Goal: Task Accomplishment & Management: Complete application form

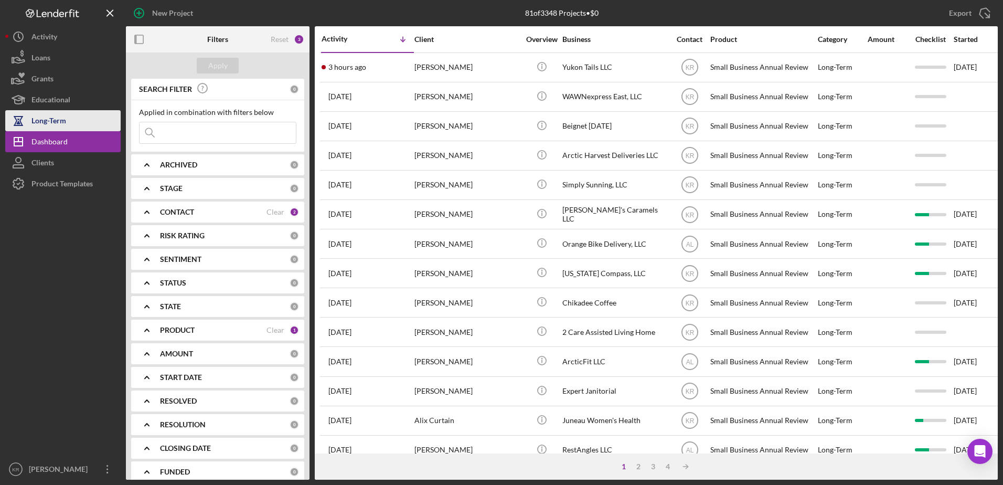
click at [79, 131] on button "Long-Term" at bounding box center [62, 120] width 115 height 21
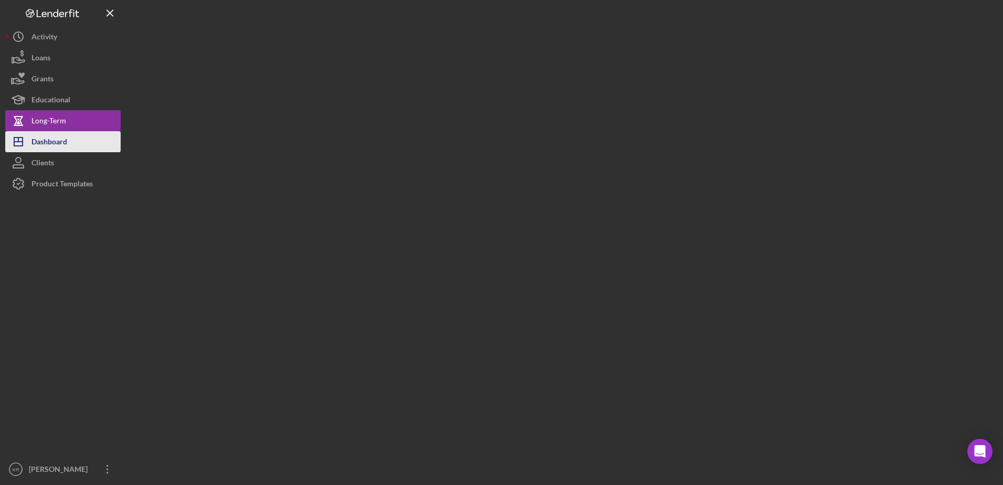
click at [47, 143] on div "Dashboard" at bounding box center [49, 143] width 36 height 24
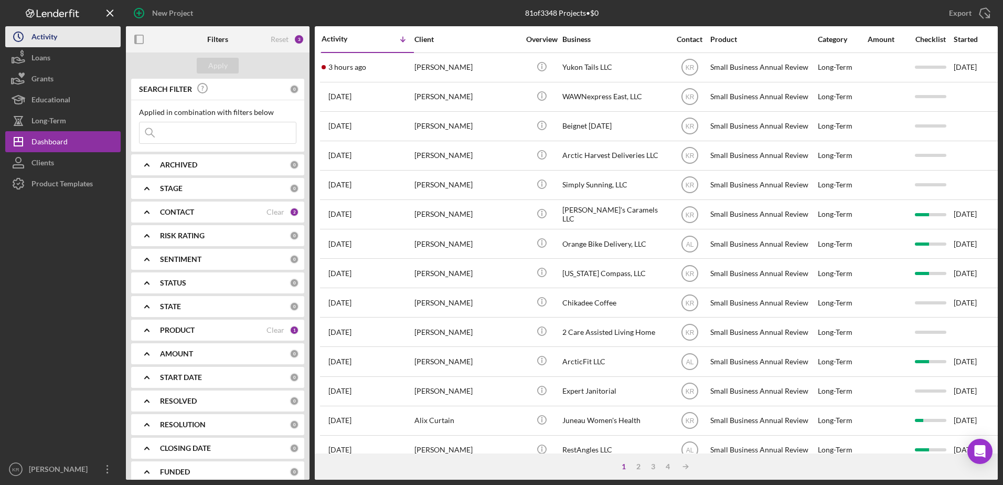
click at [25, 38] on icon "Icon/History" at bounding box center [18, 37] width 26 height 26
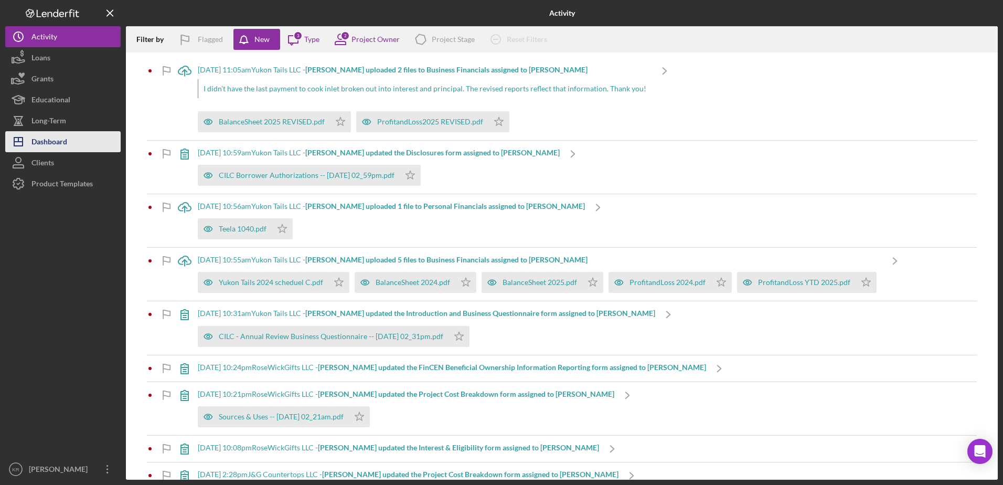
click at [50, 143] on div "Dashboard" at bounding box center [49, 143] width 36 height 24
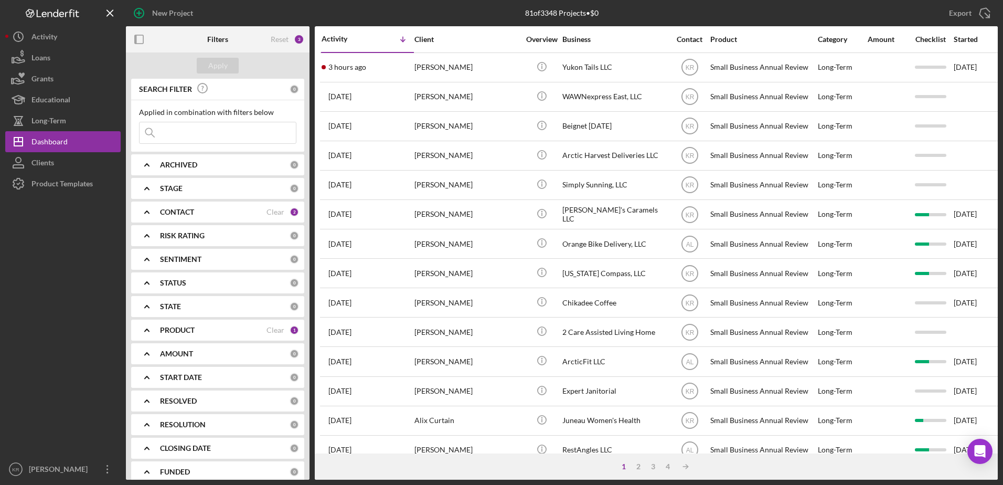
click at [218, 326] on div "PRODUCT" at bounding box center [213, 330] width 106 height 8
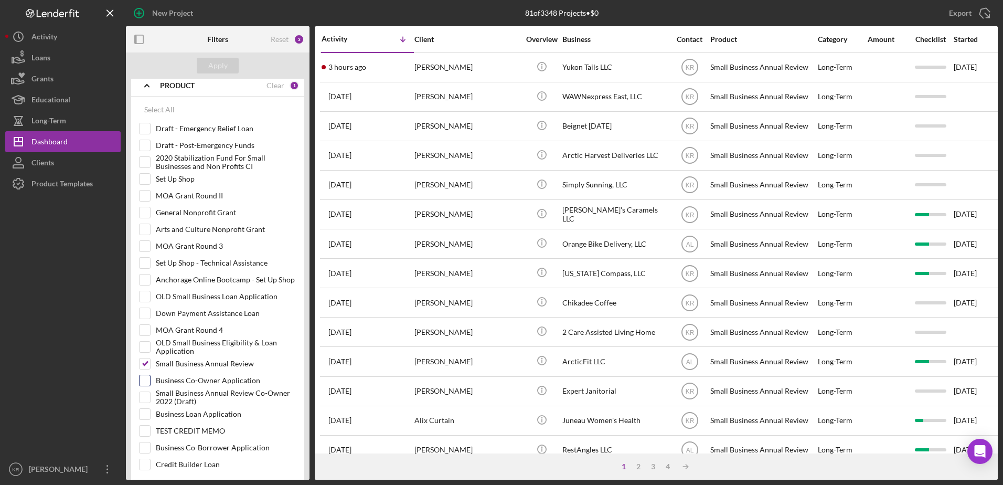
scroll to position [262, 0]
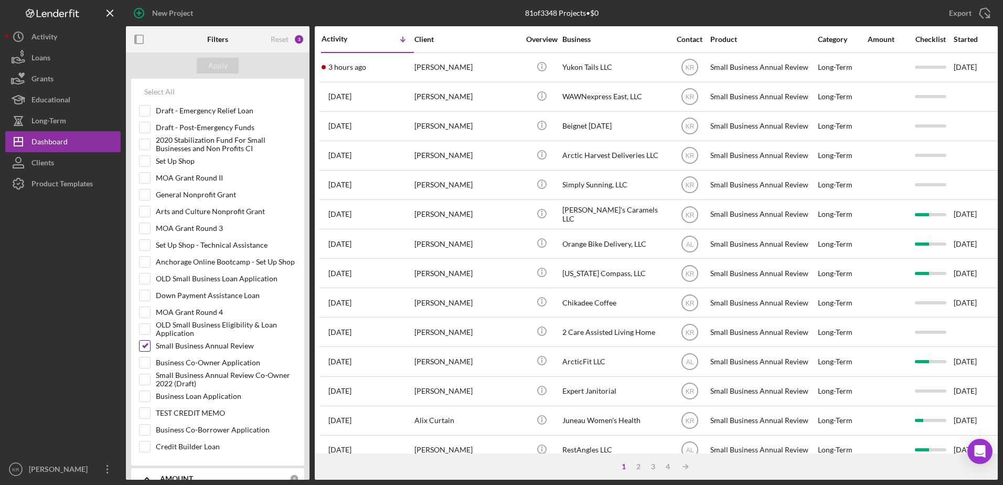
click at [229, 349] on label "Small Business Annual Review" at bounding box center [226, 345] width 141 height 10
click at [150, 349] on input "Small Business Annual Review" at bounding box center [145, 345] width 10 height 10
checkbox input "false"
click at [213, 385] on label "Small Business Annual Review Co-Owner 2022 (Draft)" at bounding box center [226, 379] width 141 height 10
click at [150, 385] on input "Small Business Annual Review Co-Owner 2022 (Draft)" at bounding box center [145, 379] width 10 height 10
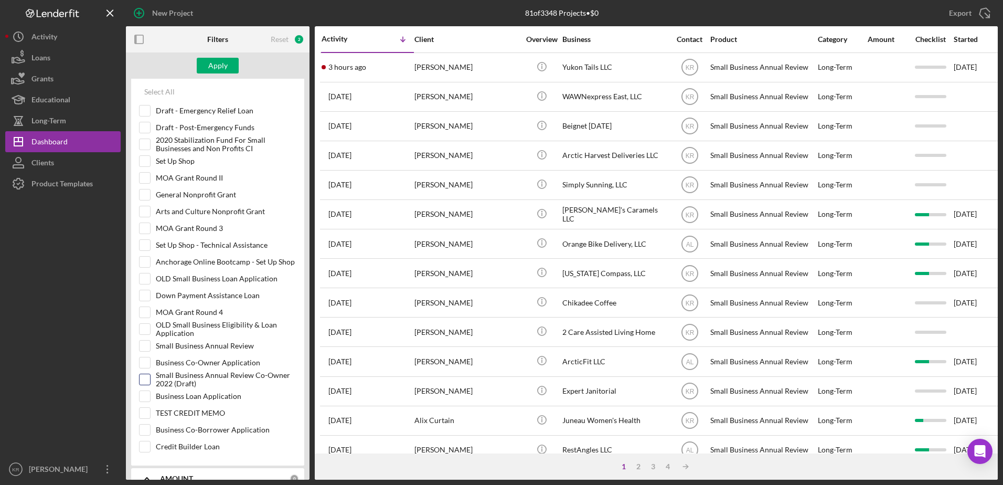
checkbox input "true"
click at [203, 397] on label "Business Loan Application" at bounding box center [226, 396] width 141 height 10
click at [150, 397] on input "Business Loan Application" at bounding box center [145, 396] width 10 height 10
checkbox input "true"
click at [210, 374] on label "Small Business Annual Review Co-Owner 2022 (Draft)" at bounding box center [226, 379] width 141 height 10
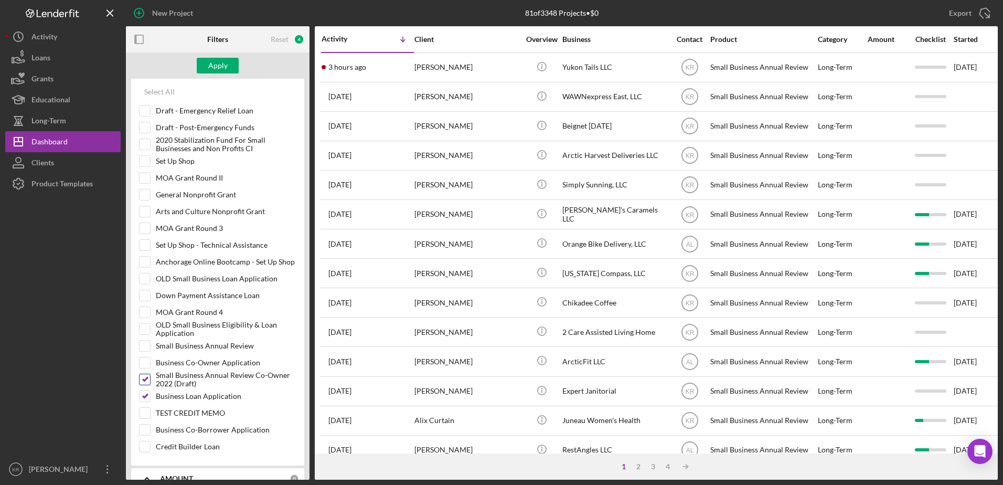
click at [150, 374] on input "Small Business Annual Review Co-Owner 2022 (Draft)" at bounding box center [145, 379] width 10 height 10
checkbox input "false"
click at [232, 72] on button "Apply" at bounding box center [218, 66] width 42 height 16
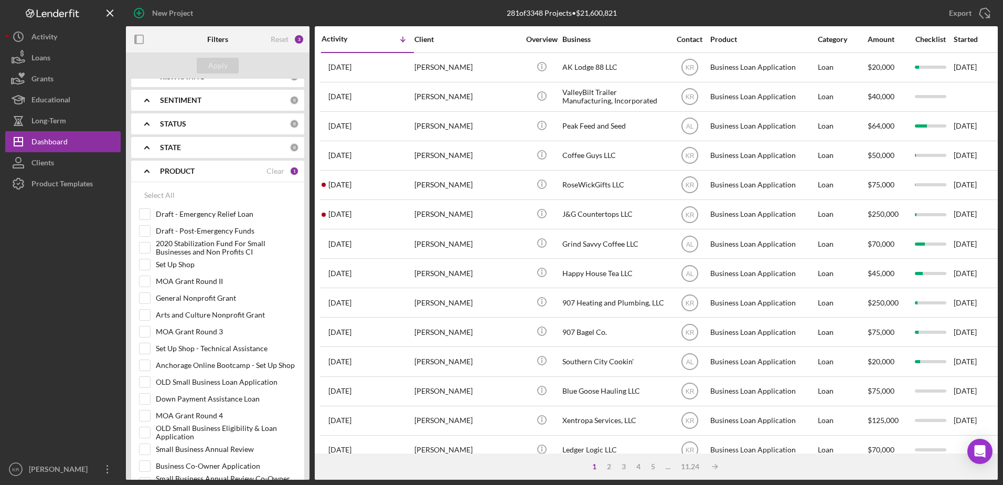
scroll to position [0, 0]
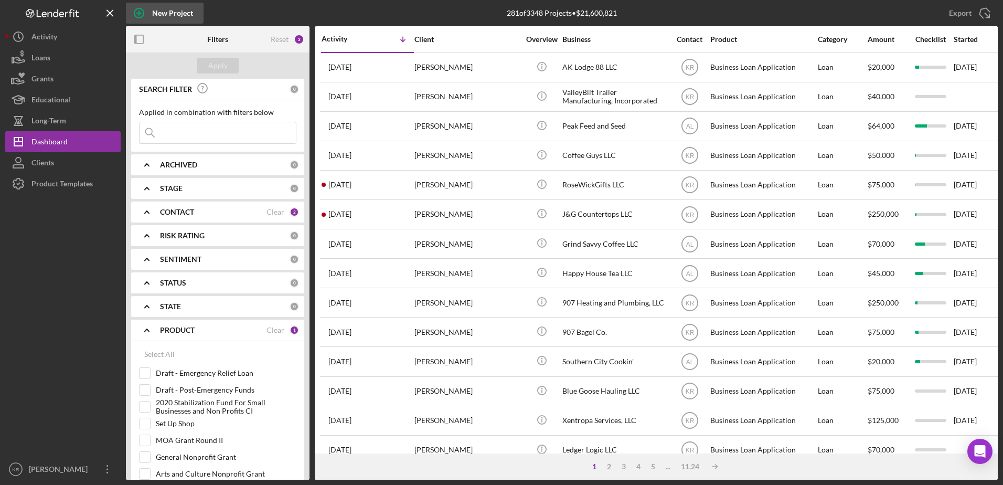
click at [164, 16] on div "New Project" at bounding box center [172, 13] width 41 height 21
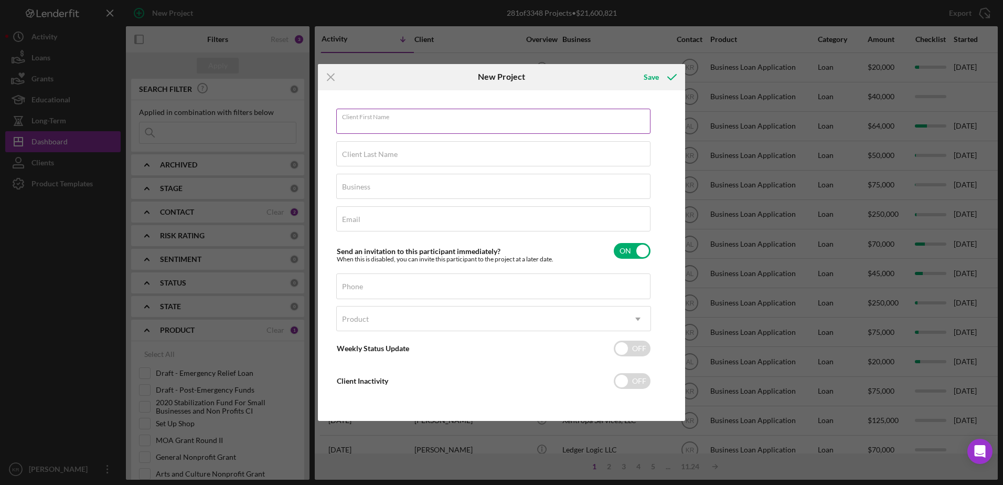
click at [569, 129] on input "Client First Name" at bounding box center [493, 121] width 314 height 25
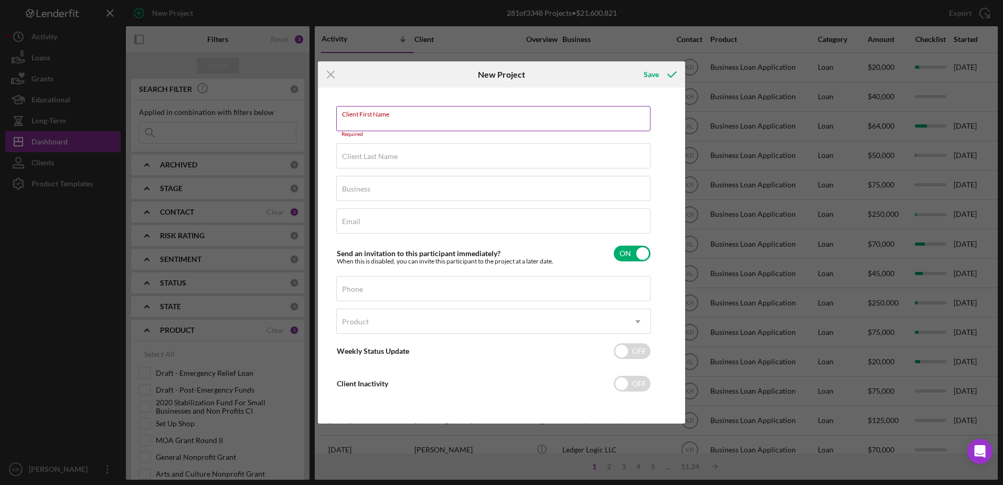
click at [472, 127] on input "Client First Name" at bounding box center [493, 118] width 314 height 25
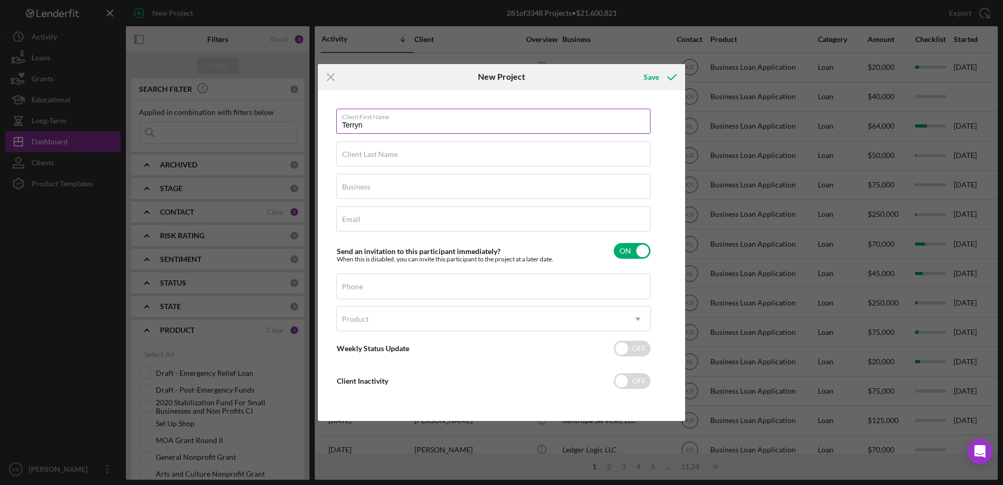
type input "Terryn"
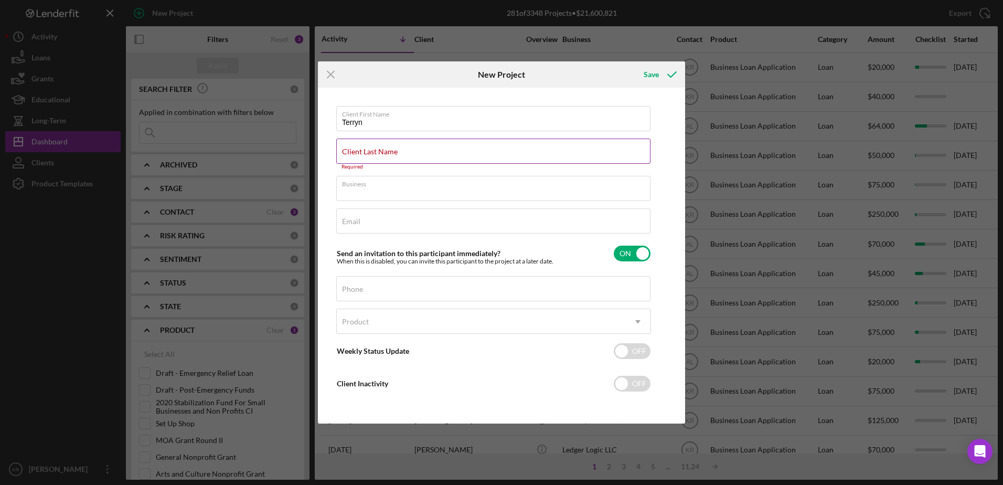
click at [534, 148] on input "Client Last Name" at bounding box center [493, 150] width 314 height 25
type input "[PERSON_NAME]"
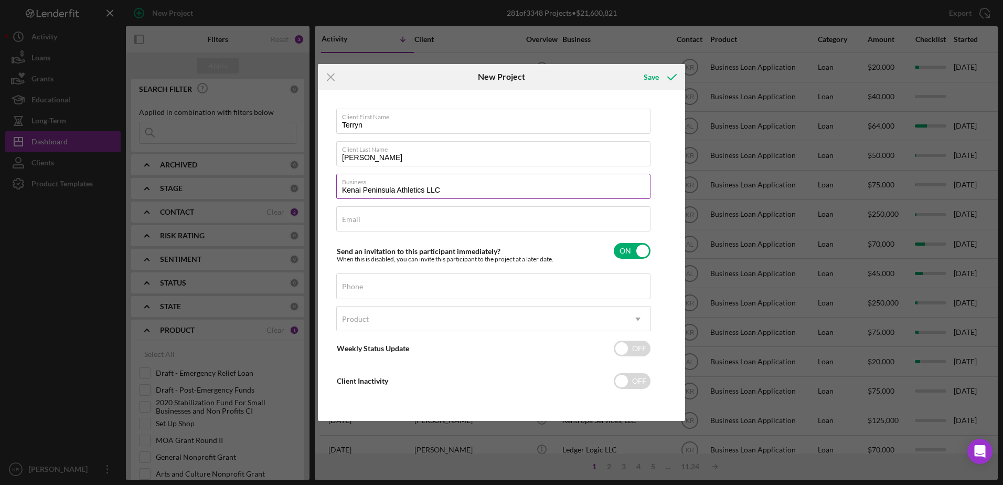
type input "Kenai Peninsula Athletics LLC"
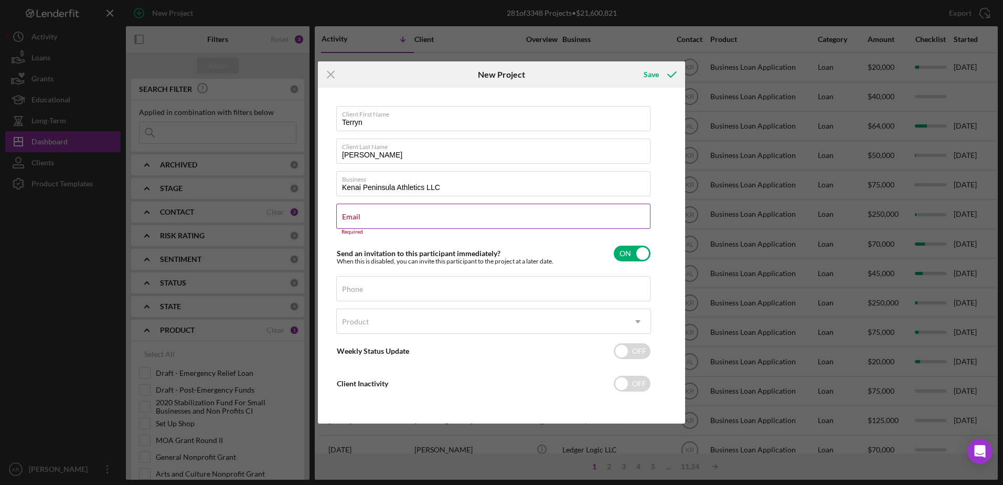
click at [360, 216] on label "Email" at bounding box center [351, 216] width 18 height 8
click at [485, 216] on input "Email" at bounding box center [493, 216] width 314 height 25
paste input "[EMAIL_ADDRESS][DOMAIN_NAME]"
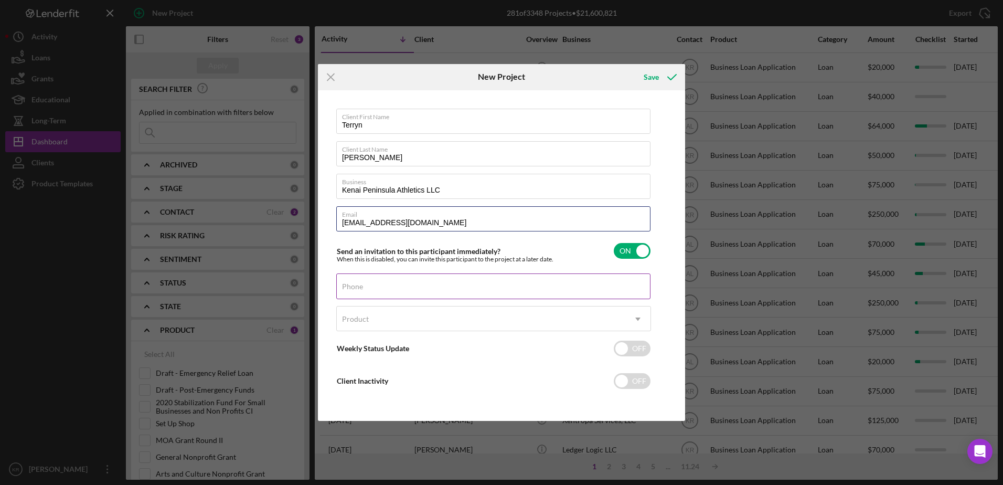
type input "[EMAIL_ADDRESS][DOMAIN_NAME]"
click at [445, 300] on div "Client First Name [PERSON_NAME] Client Last Name [PERSON_NAME] Business Kenai P…" at bounding box center [493, 256] width 315 height 294
type input "[PHONE_NUMBER]"
click at [443, 329] on div "Product" at bounding box center [481, 319] width 289 height 24
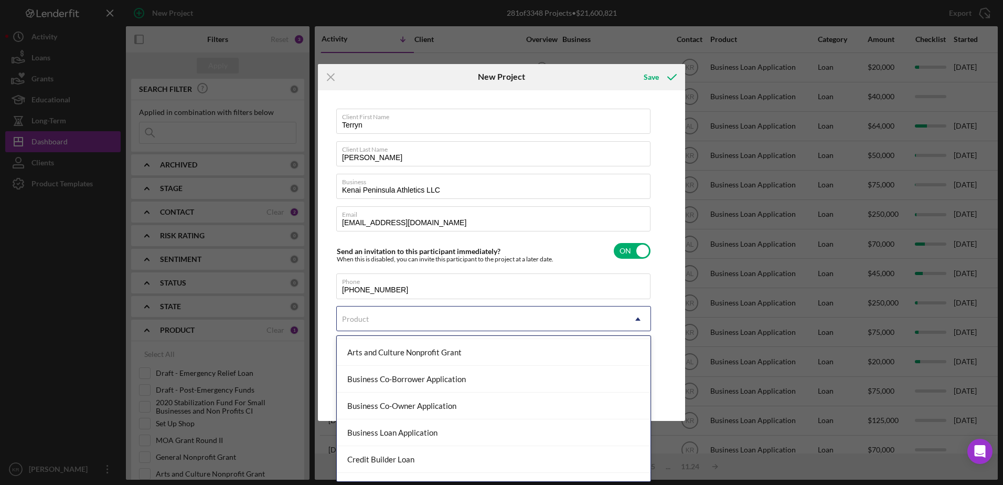
scroll to position [76, 0]
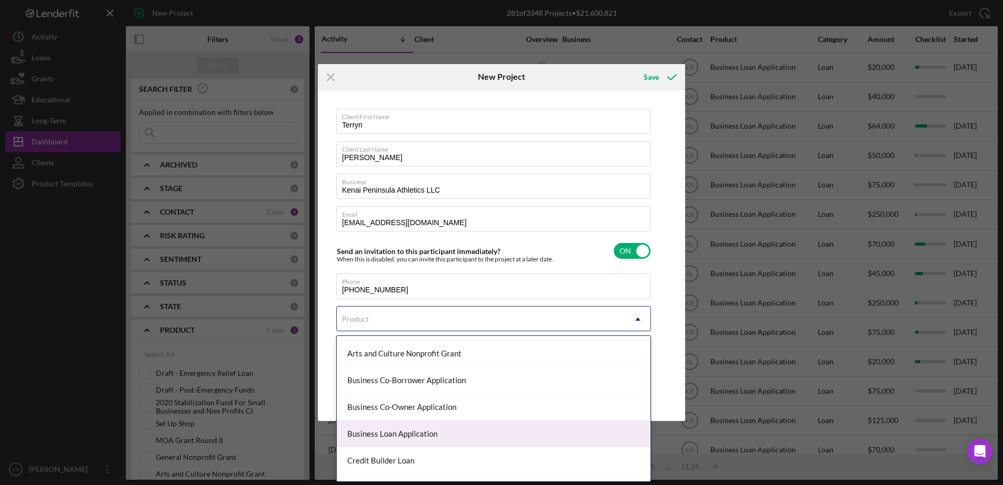
click at [461, 431] on div "Business Loan Application" at bounding box center [494, 433] width 314 height 27
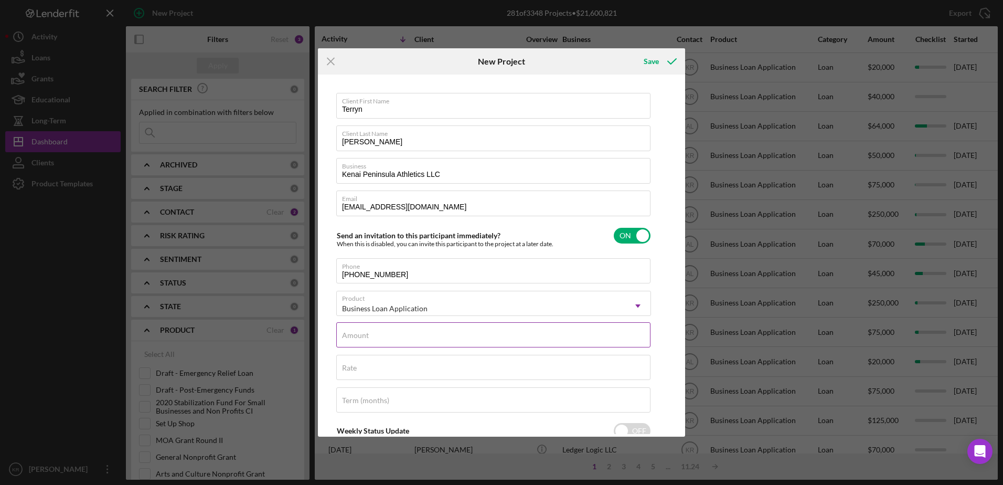
click at [476, 335] on input "Amount" at bounding box center [493, 334] width 314 height 25
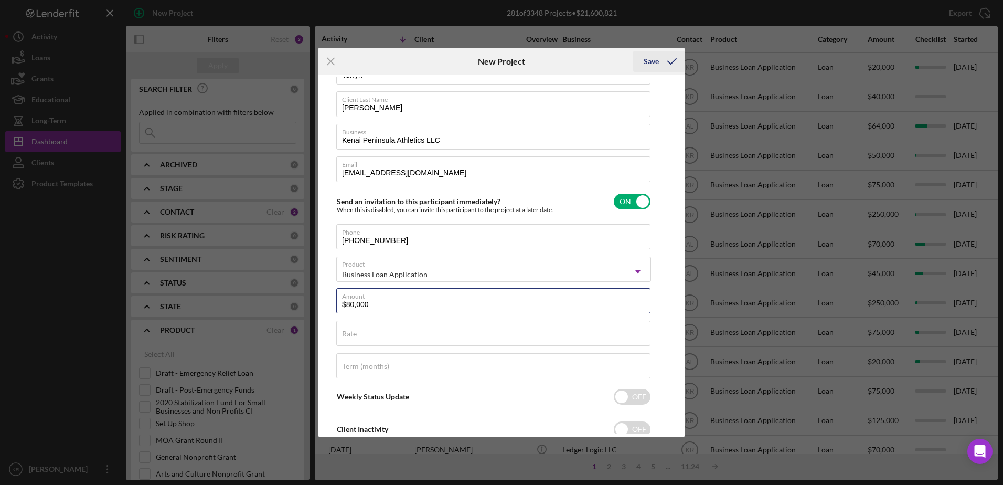
scroll to position [0, 0]
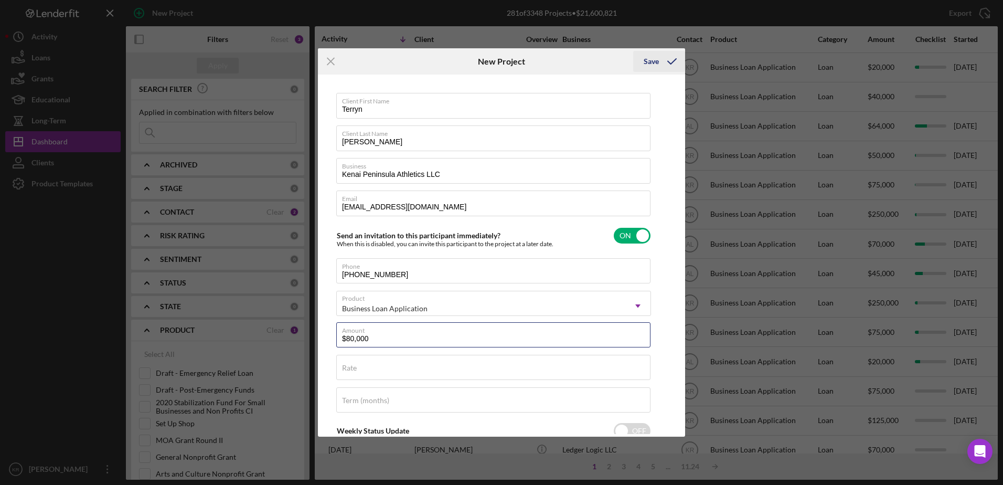
type input "$80,000"
click at [652, 68] on div "Save" at bounding box center [651, 61] width 15 height 21
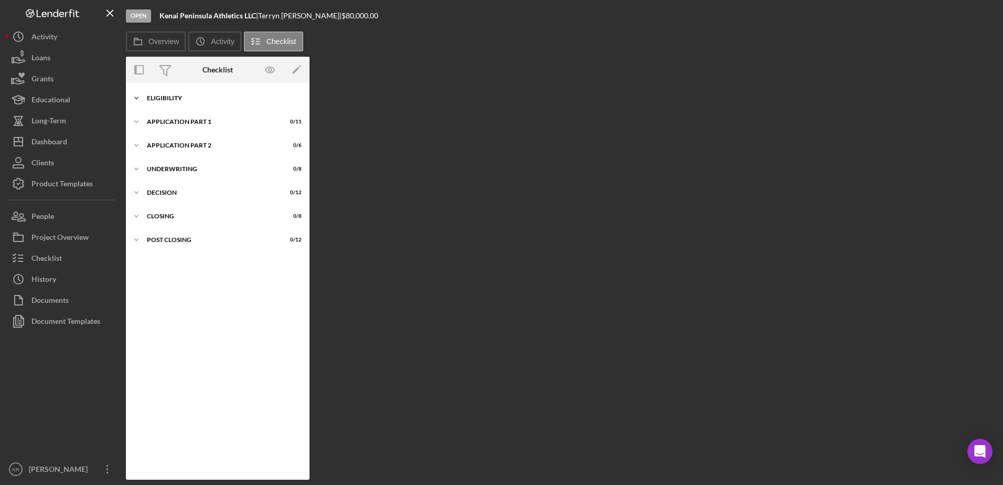
click at [194, 105] on div "Icon/Expander Eligibility 0 / 22" at bounding box center [218, 98] width 184 height 21
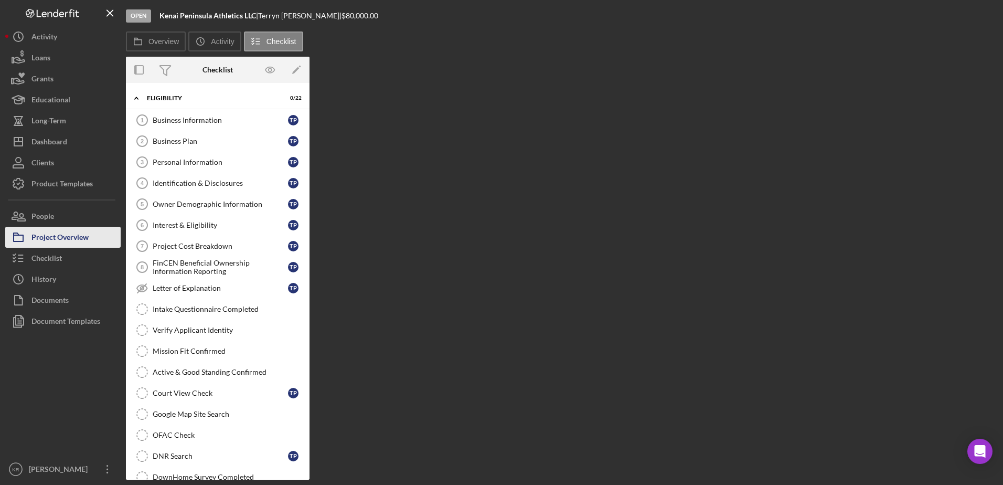
click at [67, 241] on div "Project Overview" at bounding box center [59, 239] width 57 height 24
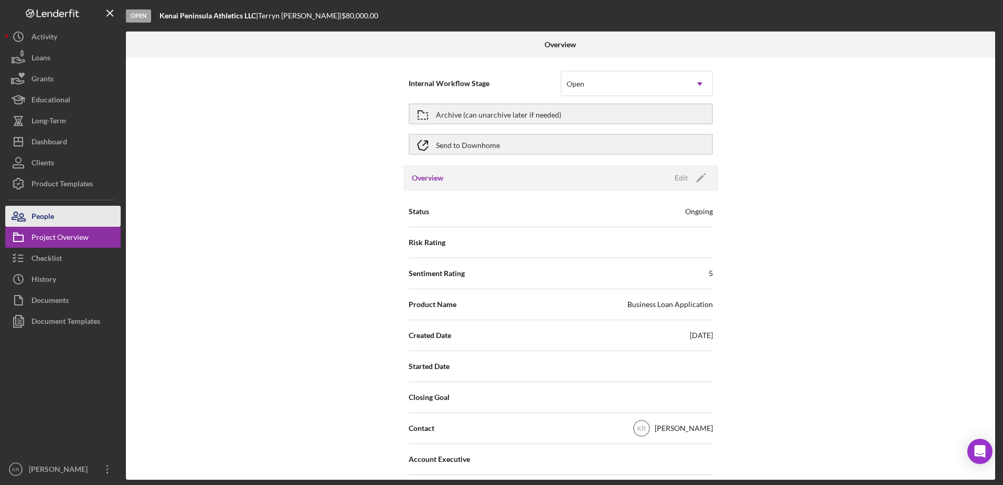
click at [65, 206] on button "People" at bounding box center [62, 216] width 115 height 21
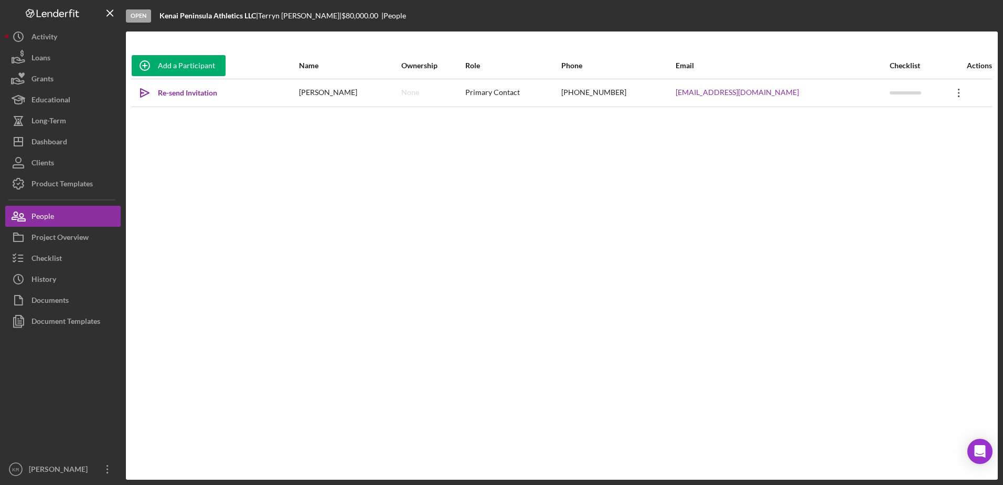
click at [953, 99] on icon "Icon/Overflow" at bounding box center [959, 93] width 26 height 26
click at [446, 269] on div "Add a Participant Name Ownership Role Phone Email Checklist Actions Icon/icon-i…" at bounding box center [562, 255] width 872 height 406
click at [160, 62] on div "Add a Participant" at bounding box center [186, 65] width 57 height 21
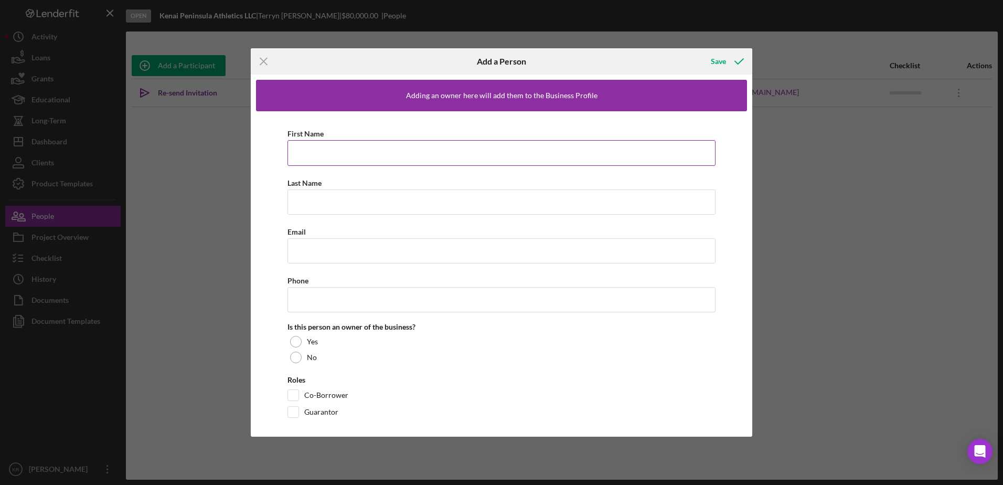
click at [410, 158] on input "First Name" at bounding box center [501, 152] width 428 height 25
type input "d"
type input "[PERSON_NAME]"
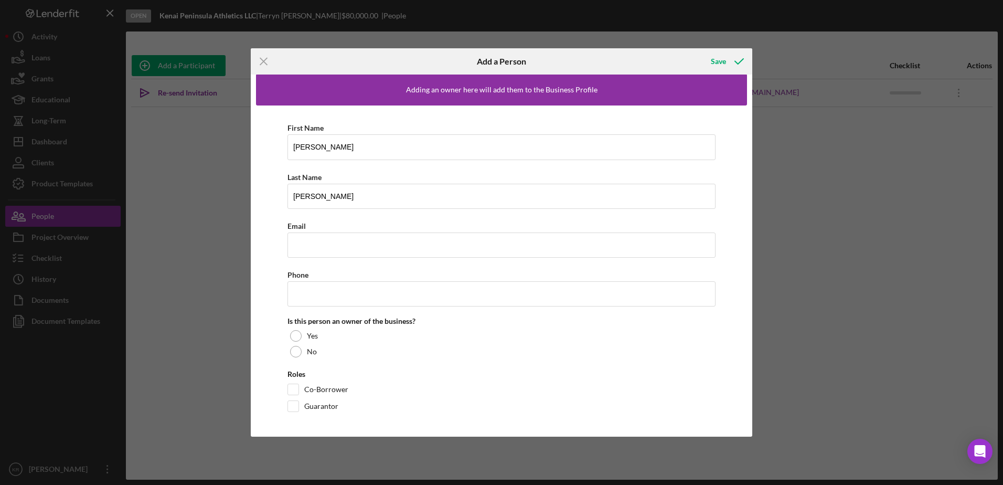
scroll to position [7, 0]
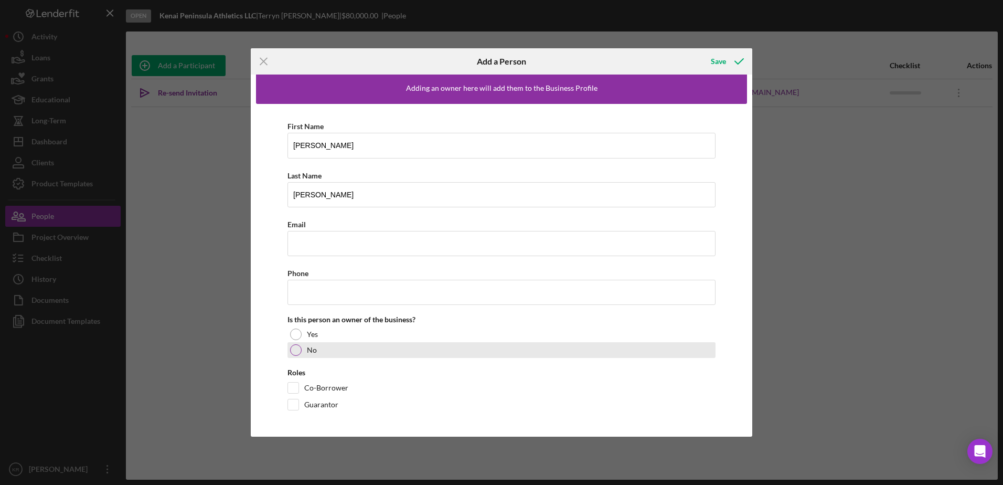
click at [357, 346] on div "No" at bounding box center [501, 350] width 428 height 16
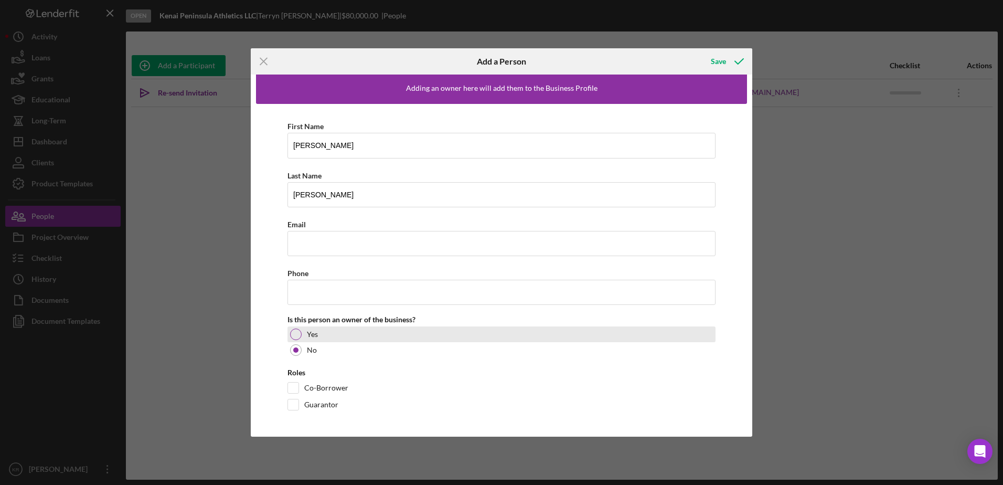
click at [366, 339] on div "Yes" at bounding box center [501, 334] width 428 height 16
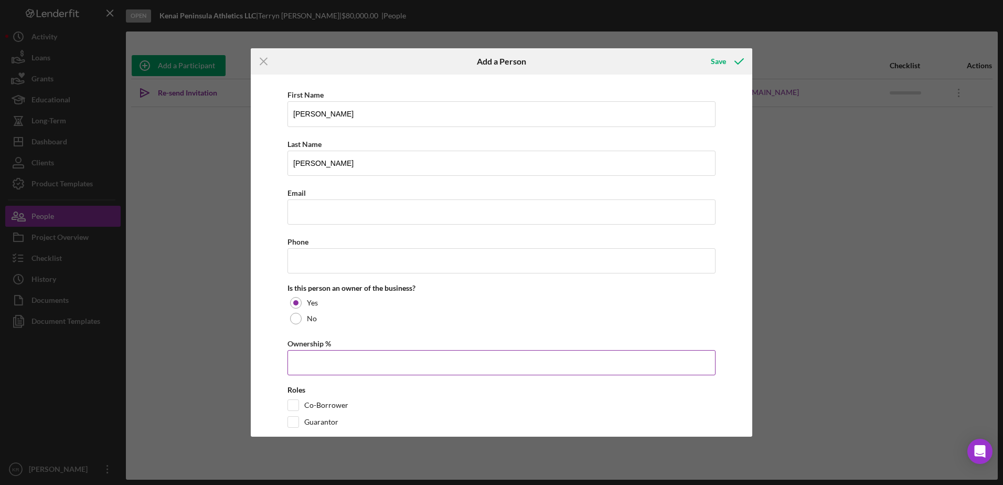
scroll to position [56, 0]
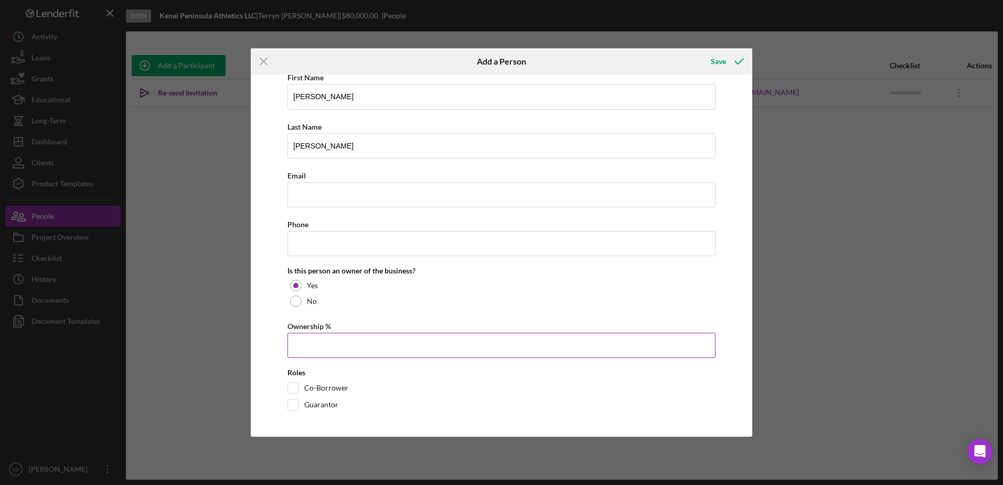
click at [380, 349] on input "Ownership %" at bounding box center [501, 345] width 428 height 25
type input "50.00%"
click at [322, 394] on div "Co-Borrower" at bounding box center [501, 390] width 428 height 17
click at [312, 412] on div "Guarantor" at bounding box center [501, 407] width 428 height 17
click at [316, 404] on label "Guarantor" at bounding box center [321, 404] width 34 height 10
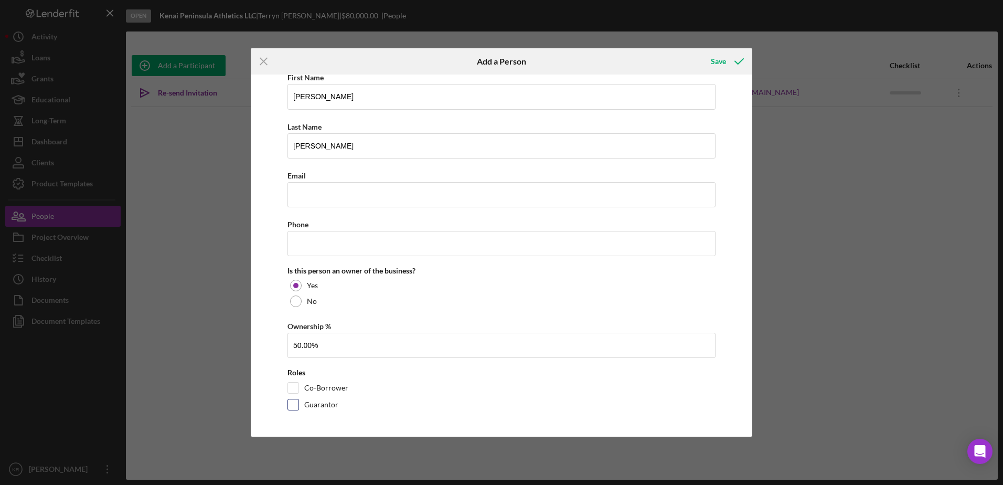
click at [298, 404] on input "Guarantor" at bounding box center [293, 404] width 10 height 10
checkbox input "true"
click at [326, 392] on label "Co-Borrower" at bounding box center [326, 387] width 44 height 10
click at [298, 392] on input "Co-Borrower" at bounding box center [293, 387] width 10 height 10
checkbox input "true"
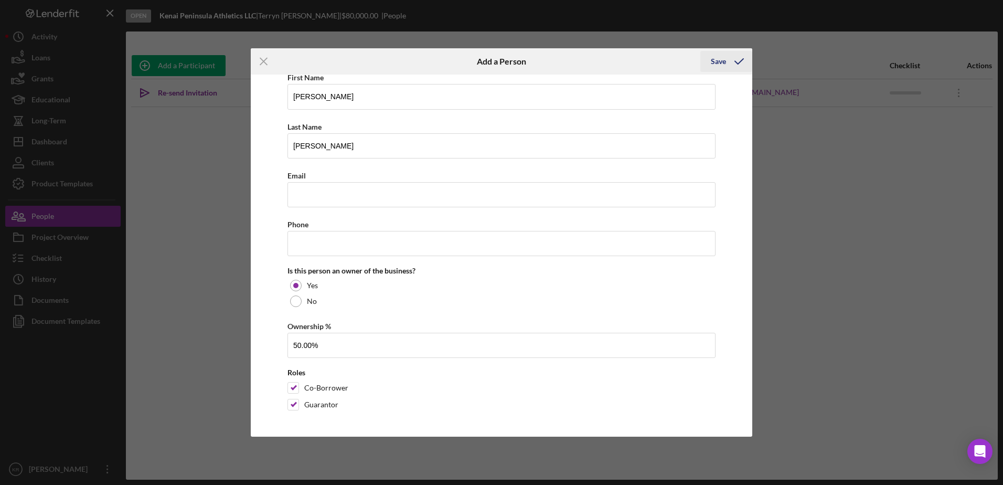
click at [731, 65] on icon "button" at bounding box center [739, 61] width 26 height 26
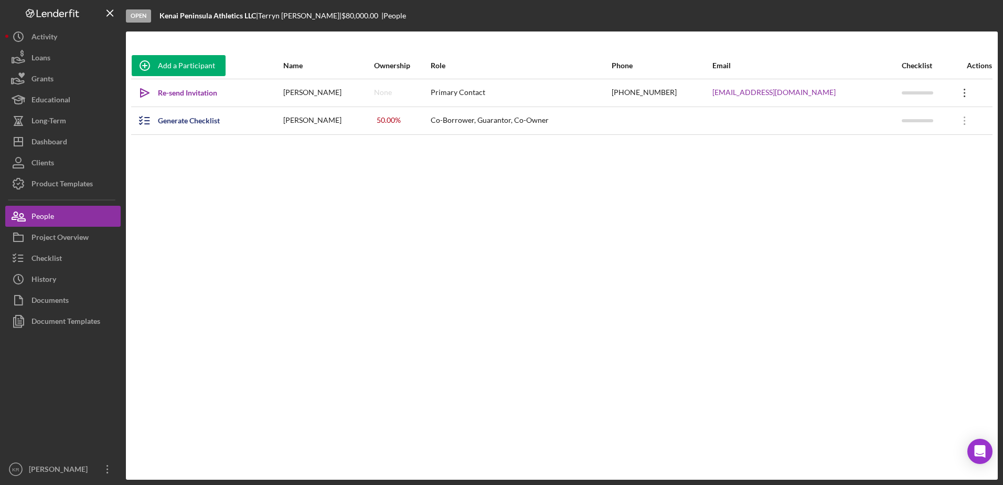
click at [968, 87] on icon "Icon/Overflow" at bounding box center [965, 93] width 26 height 26
click at [865, 117] on icon at bounding box center [865, 117] width 2 height 2
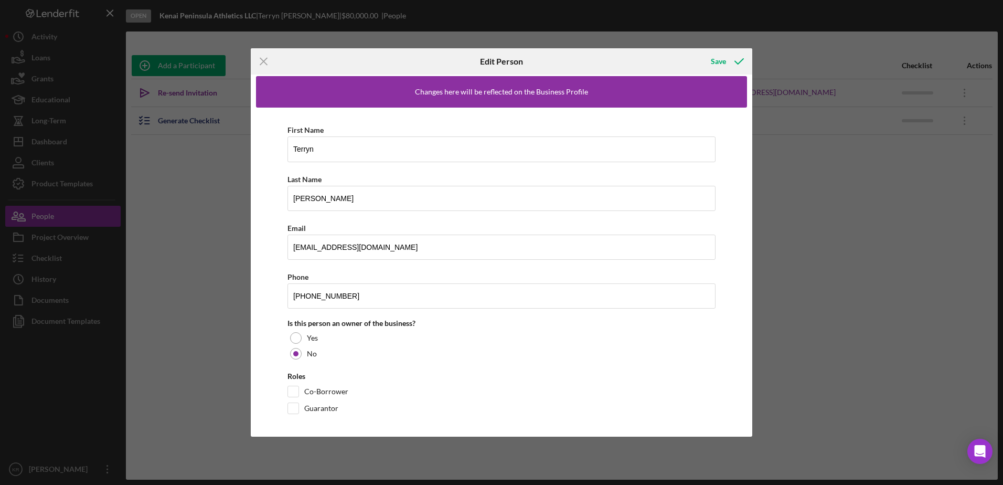
scroll to position [7, 0]
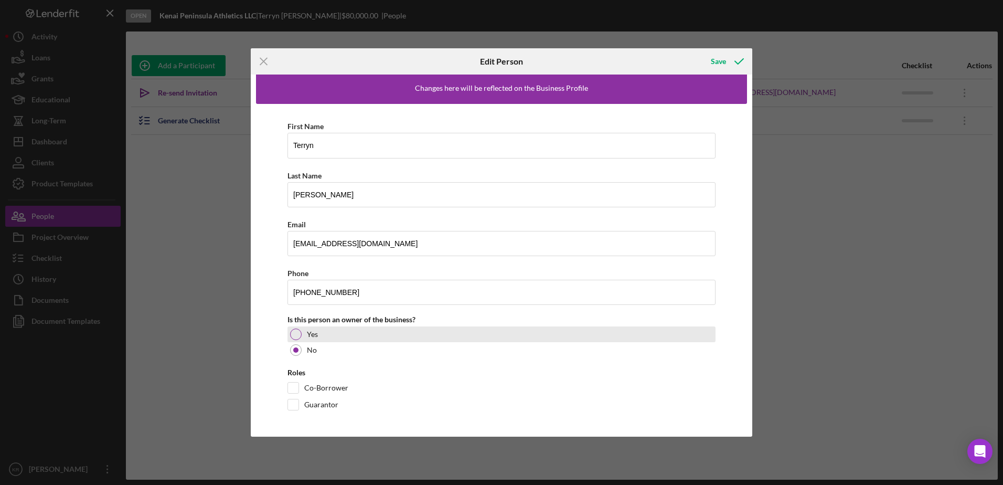
click at [294, 334] on div at bounding box center [296, 334] width 12 height 12
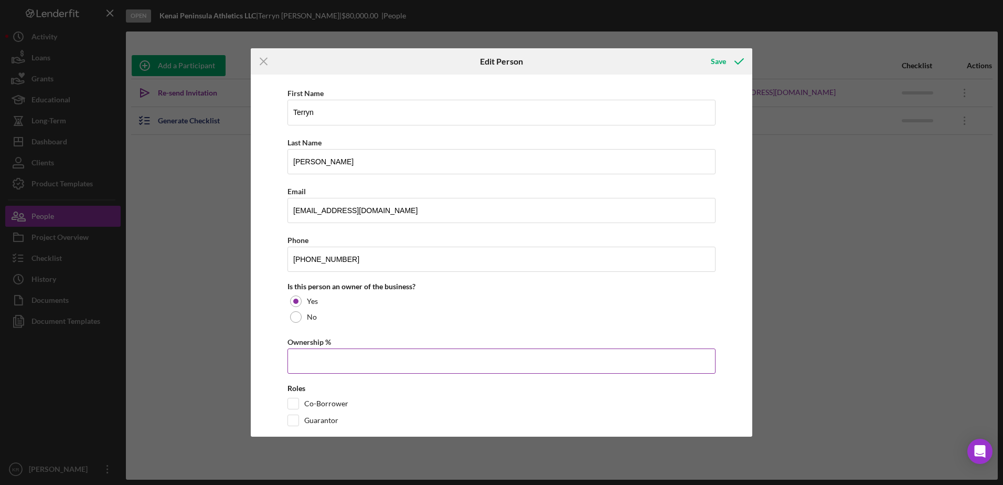
scroll to position [56, 0]
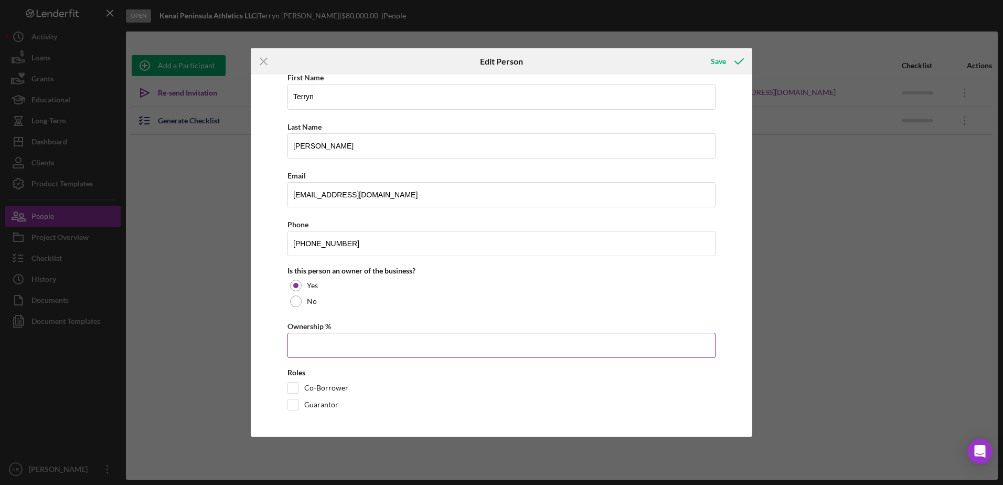
click at [362, 354] on input "Ownership %" at bounding box center [501, 345] width 428 height 25
type input "50.00%"
click at [340, 383] on label "Co-Borrower" at bounding box center [326, 387] width 44 height 10
click at [298, 383] on input "Co-Borrower" at bounding box center [293, 387] width 10 height 10
checkbox input "true"
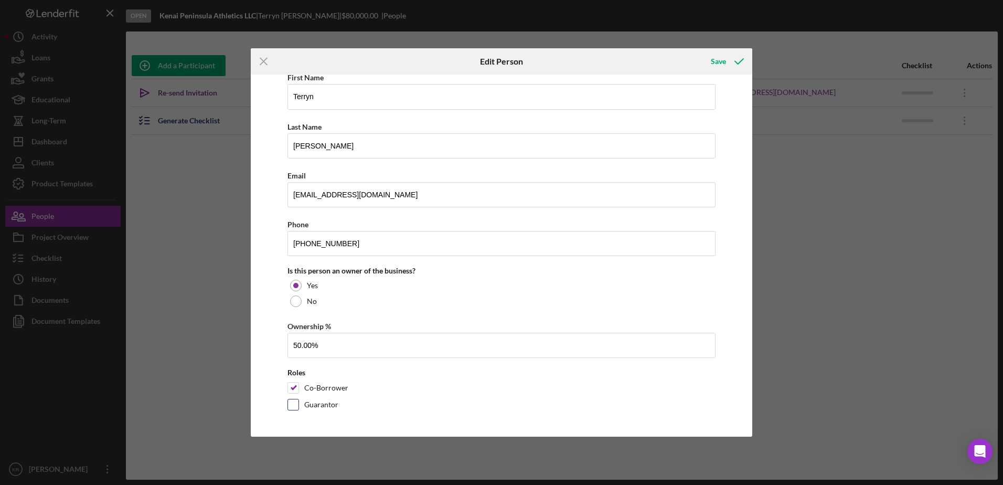
click at [326, 405] on label "Guarantor" at bounding box center [321, 404] width 34 height 10
click at [298, 405] on input "Guarantor" at bounding box center [293, 404] width 10 height 10
checkbox input "true"
click at [327, 398] on div "Co-Borrower" at bounding box center [501, 390] width 428 height 17
click at [351, 384] on div "Co-Borrower" at bounding box center [501, 390] width 428 height 17
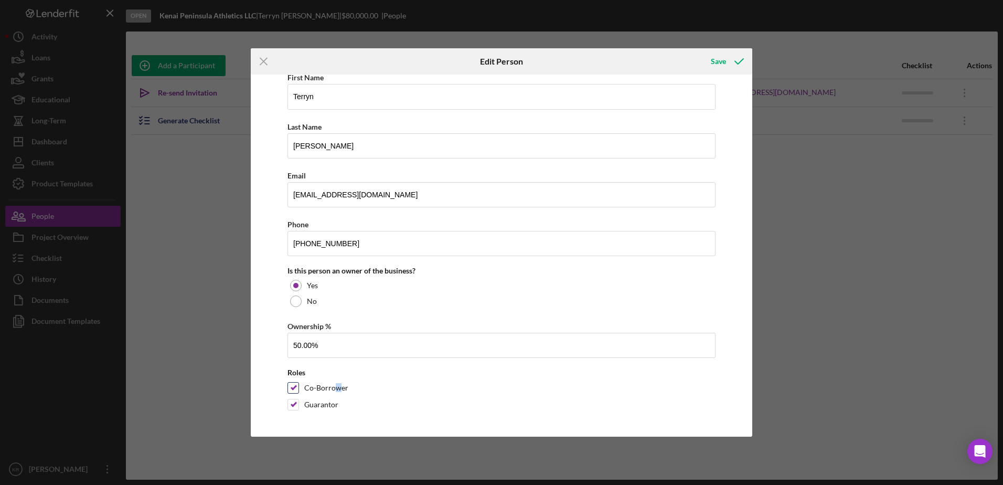
click at [337, 391] on label "Co-Borrower" at bounding box center [326, 387] width 44 height 10
click at [292, 390] on input "Co-Borrower" at bounding box center [293, 387] width 10 height 10
checkbox input "false"
click at [721, 61] on div "Save" at bounding box center [718, 61] width 15 height 21
click at [712, 59] on div "Save" at bounding box center [718, 61] width 15 height 21
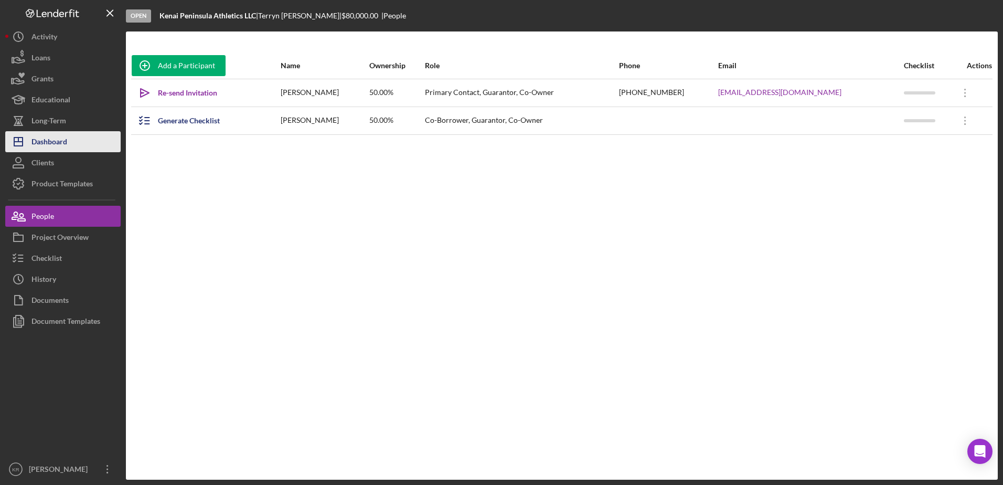
click at [55, 141] on div "Dashboard" at bounding box center [49, 143] width 36 height 24
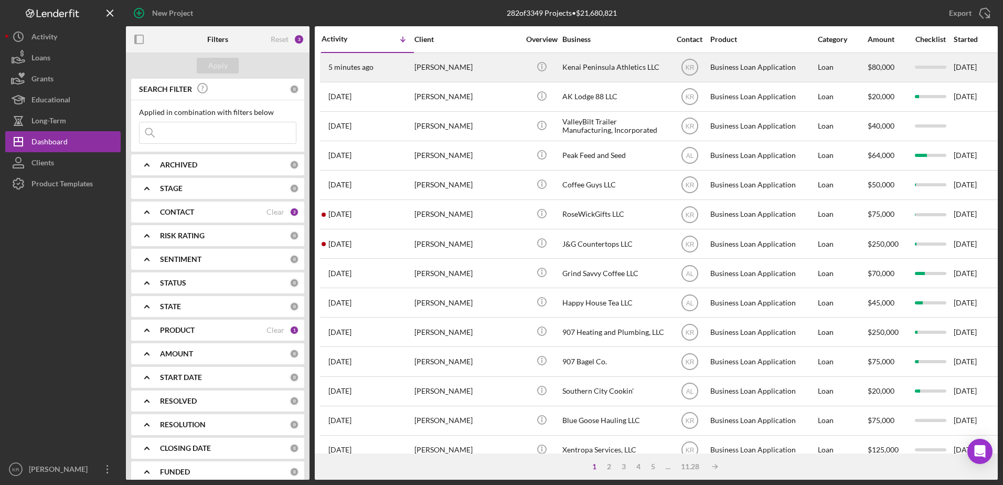
click at [465, 69] on div "[PERSON_NAME]" at bounding box center [466, 68] width 105 height 28
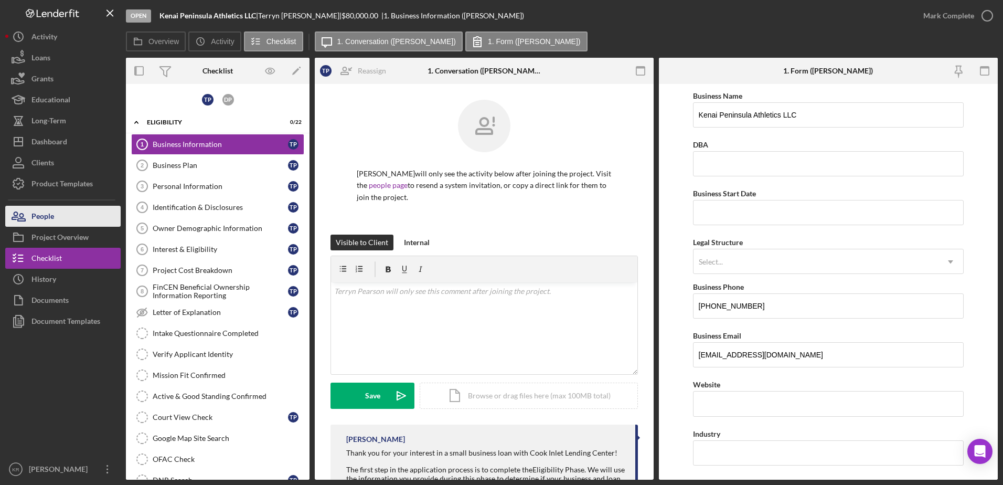
click at [74, 219] on button "People" at bounding box center [62, 216] width 115 height 21
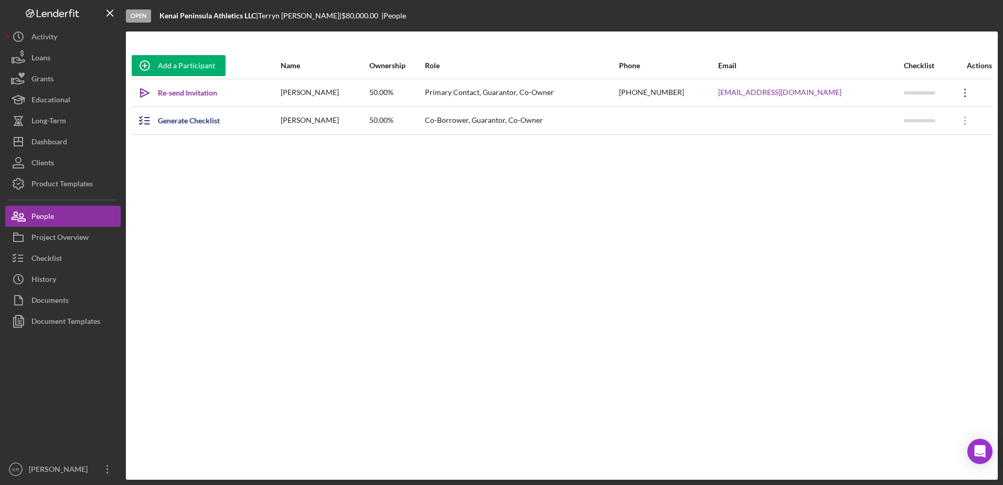
click at [964, 100] on icon "Icon/Overflow" at bounding box center [965, 93] width 26 height 26
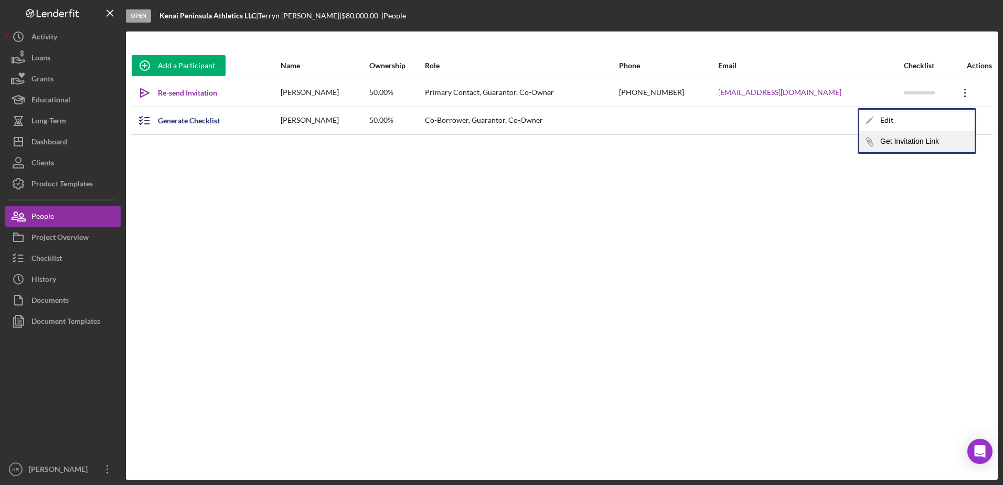
click at [938, 144] on button "Icon/Link Get Invitation Link" at bounding box center [916, 141] width 115 height 21
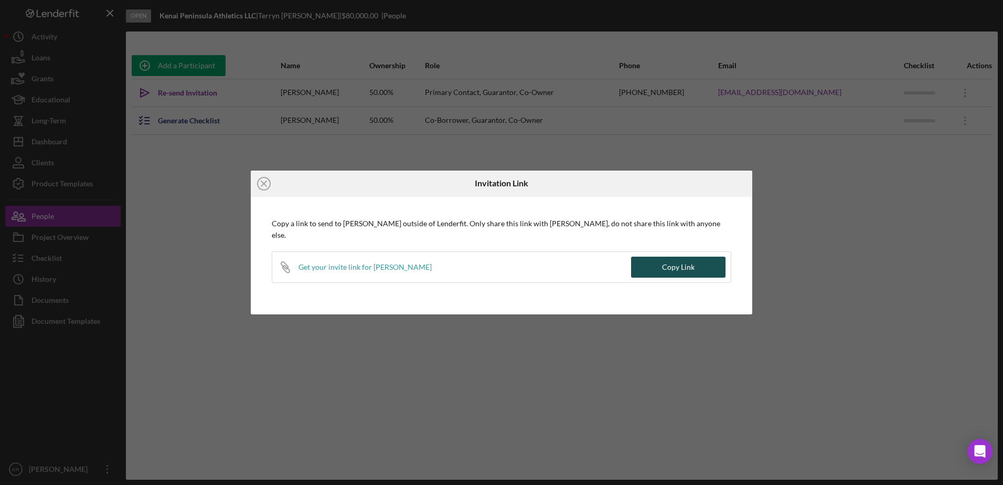
click at [644, 262] on button "Copy Link" at bounding box center [678, 267] width 94 height 21
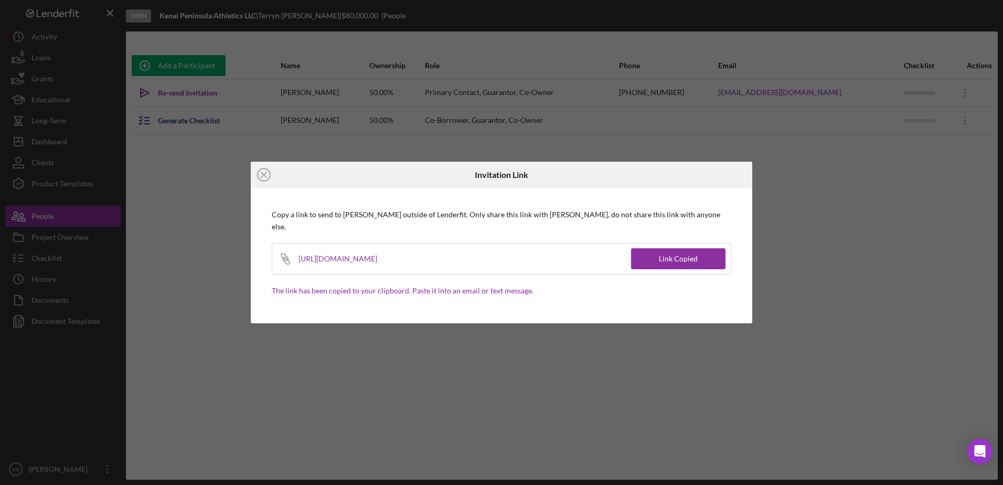
click at [257, 181] on icon "Icon/Close" at bounding box center [264, 175] width 26 height 26
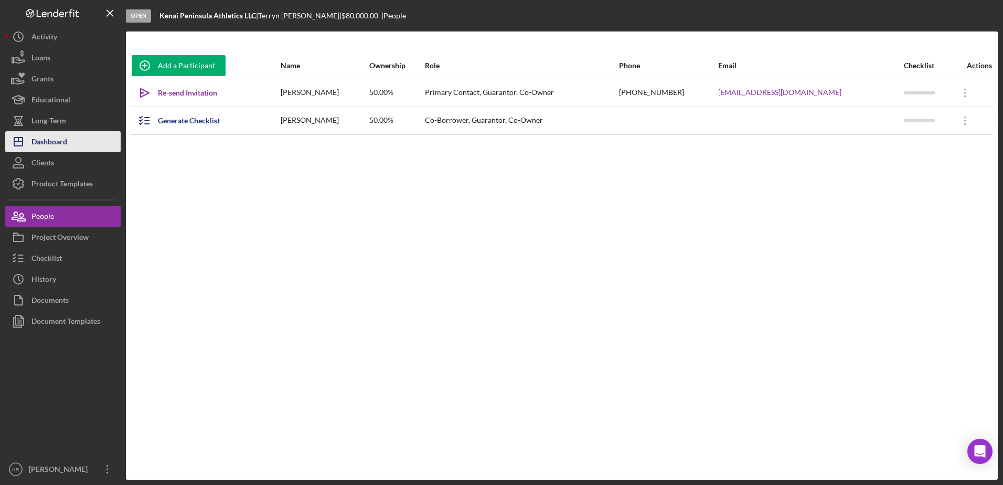
click at [66, 146] on div "Dashboard" at bounding box center [49, 143] width 36 height 24
